Goal: Information Seeking & Learning: Learn about a topic

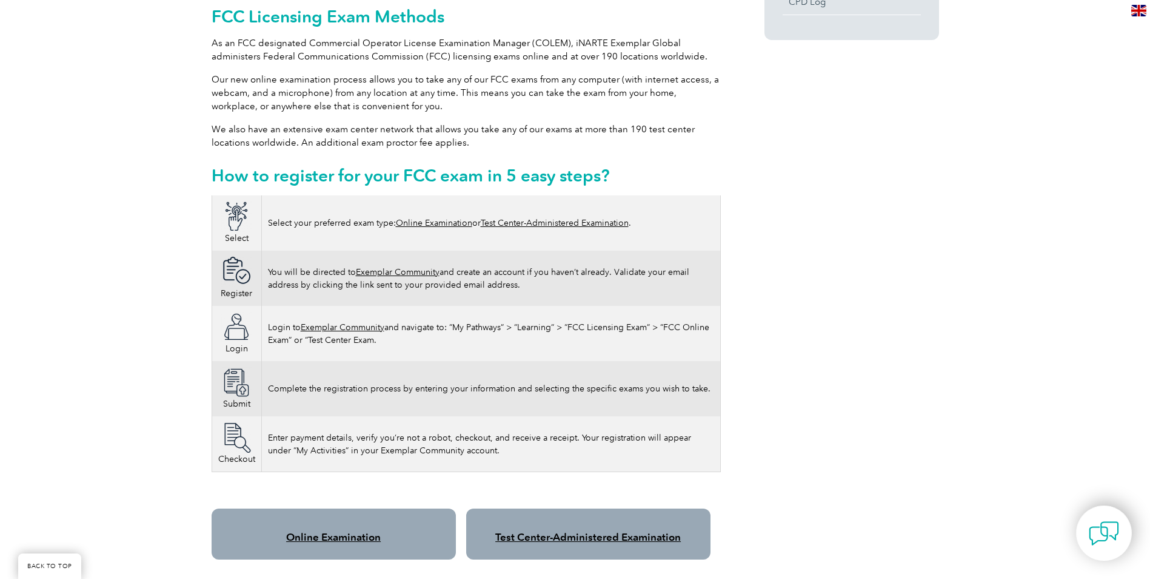
scroll to position [606, 0]
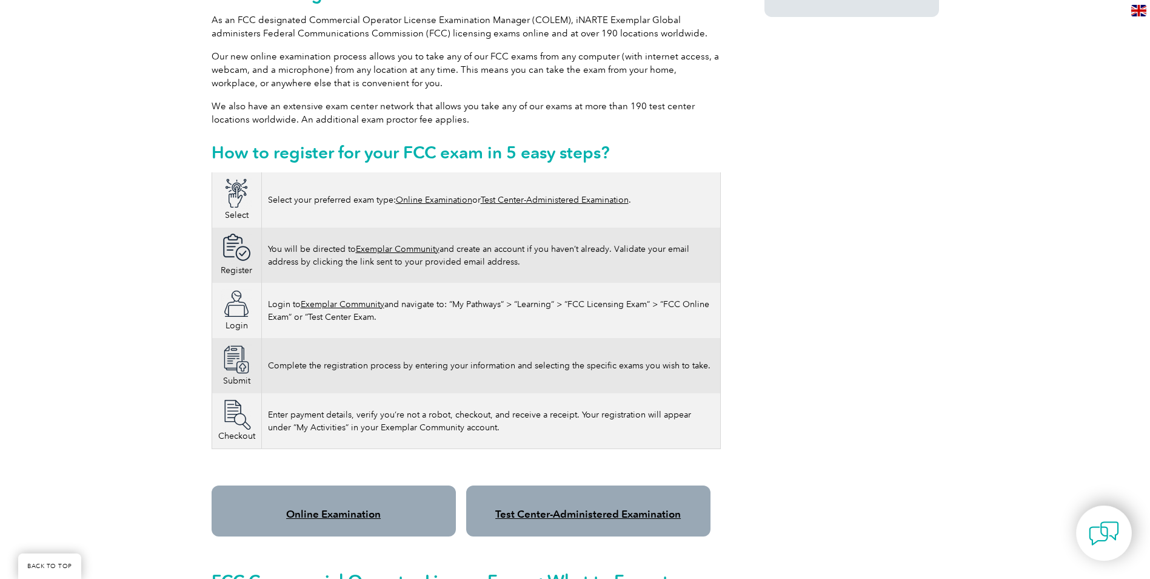
click at [332, 508] on link "Online Examination" at bounding box center [333, 514] width 95 height 12
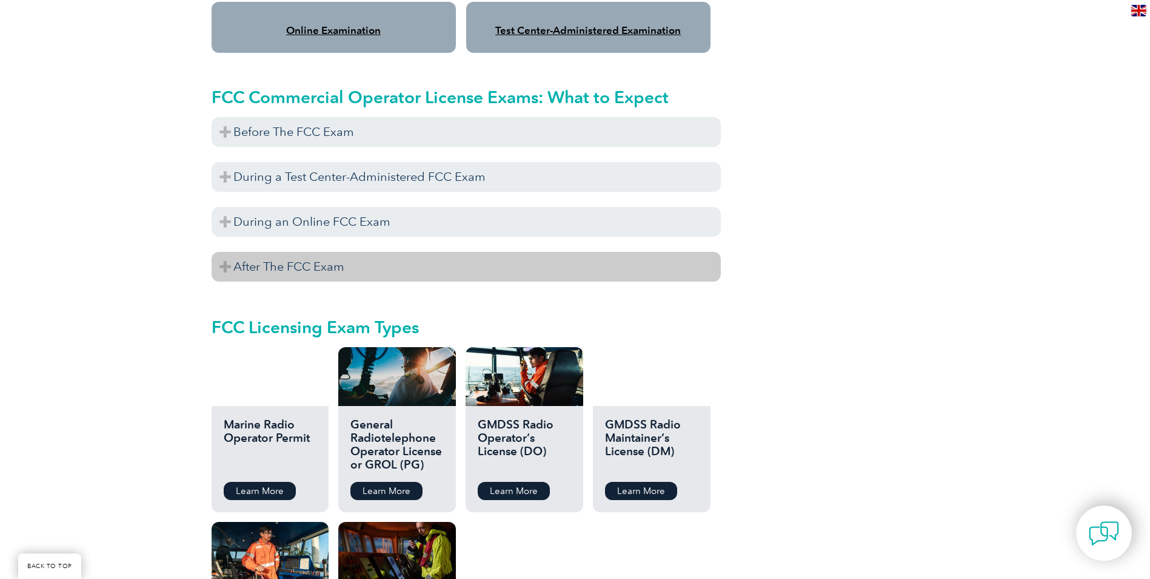
scroll to position [1092, 0]
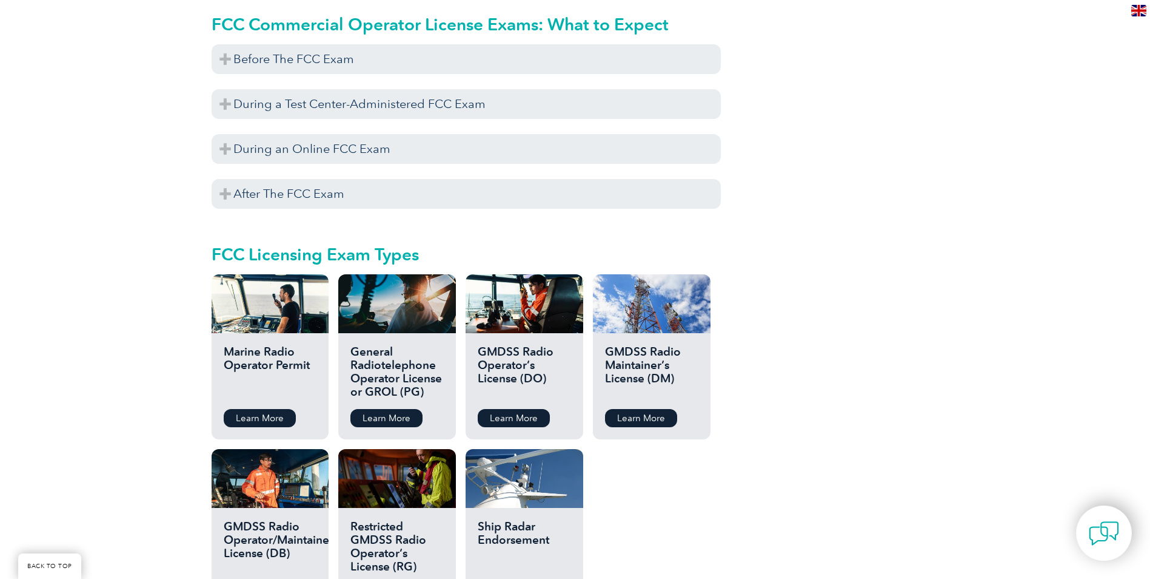
scroll to position [1213, 0]
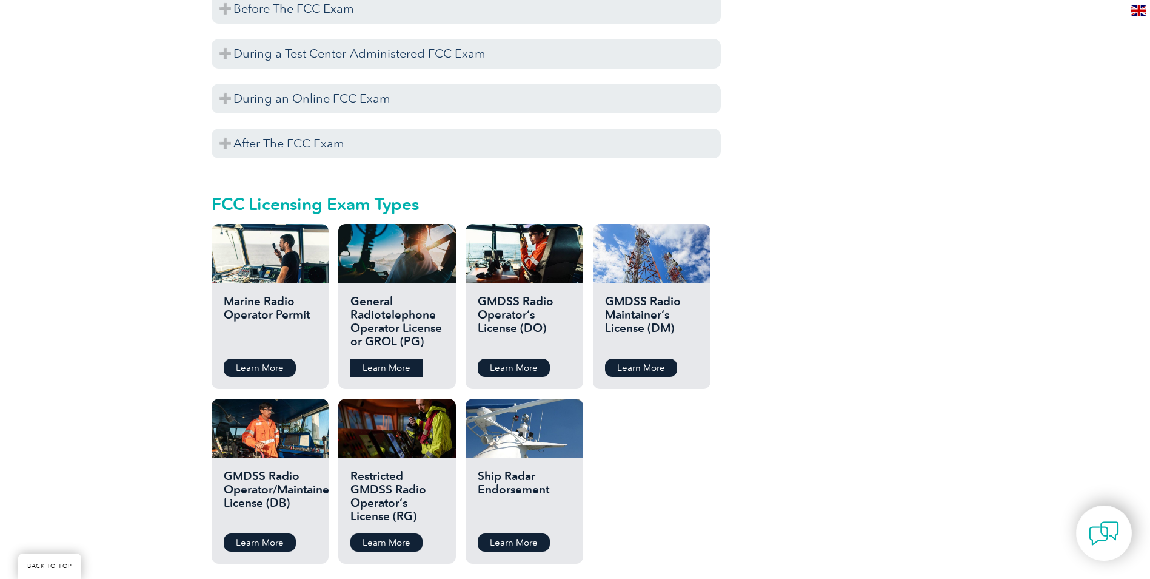
click at [383, 358] on link "Learn More" at bounding box center [387, 367] width 72 height 18
